Goal: Task Accomplishment & Management: Manage account settings

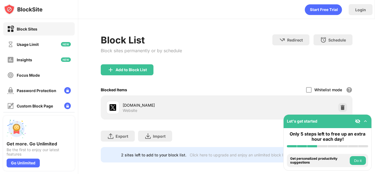
scroll to position [8, 0]
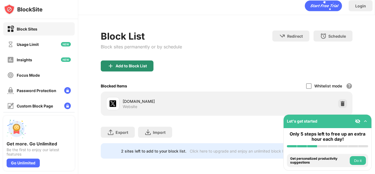
click at [140, 64] on div "Add to Block List" at bounding box center [131, 66] width 31 height 4
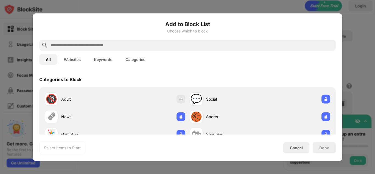
click at [365, 120] on div at bounding box center [187, 87] width 375 height 174
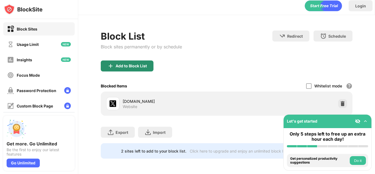
click at [131, 64] on div "Add to Block List" at bounding box center [131, 66] width 31 height 4
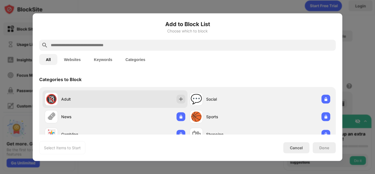
click at [69, 98] on div "Adult" at bounding box center [88, 99] width 54 height 6
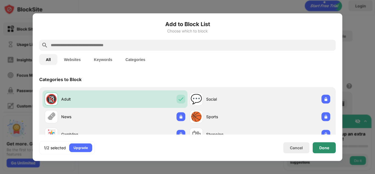
click at [326, 148] on div "Done" at bounding box center [324, 147] width 10 height 4
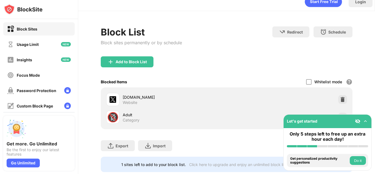
scroll to position [26, 0]
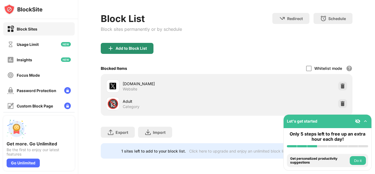
click at [125, 46] on div "Add to Block List" at bounding box center [131, 48] width 31 height 4
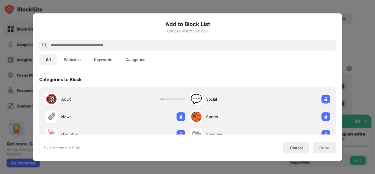
click at [124, 43] on input "text" at bounding box center [191, 45] width 283 height 7
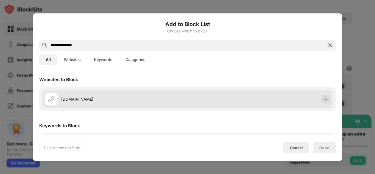
type input "**********"
click at [212, 100] on div "[DOMAIN_NAME]" at bounding box center [188, 99] width 290 height 18
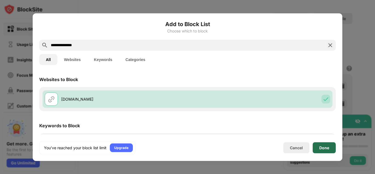
click at [321, 148] on div "Done" at bounding box center [324, 147] width 10 height 4
